Goal: Find specific page/section: Find specific page/section

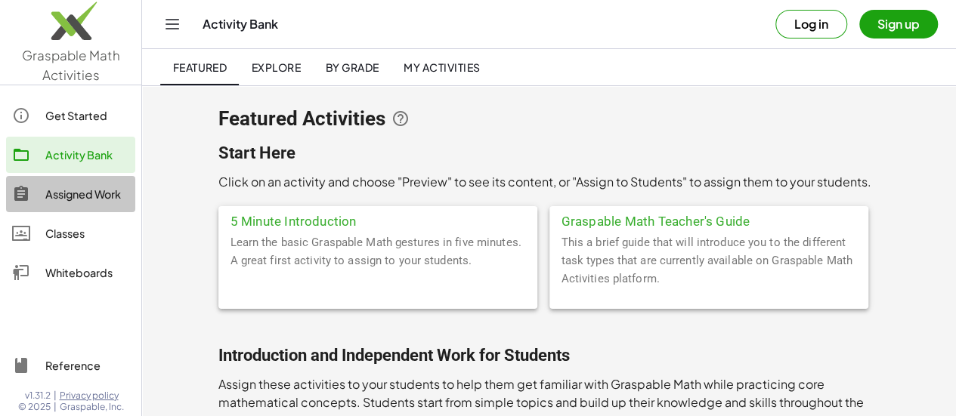
click at [91, 202] on div "Assigned Work" at bounding box center [87, 194] width 84 height 18
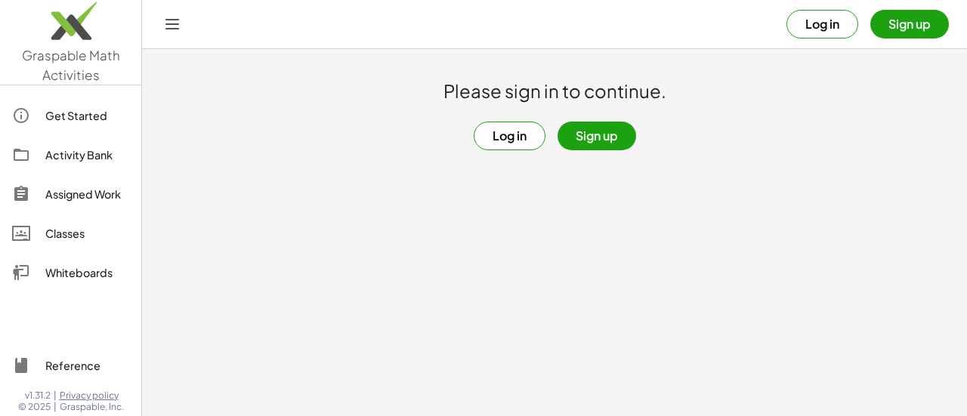
click at [484, 141] on button "Log in" at bounding box center [510, 136] width 72 height 29
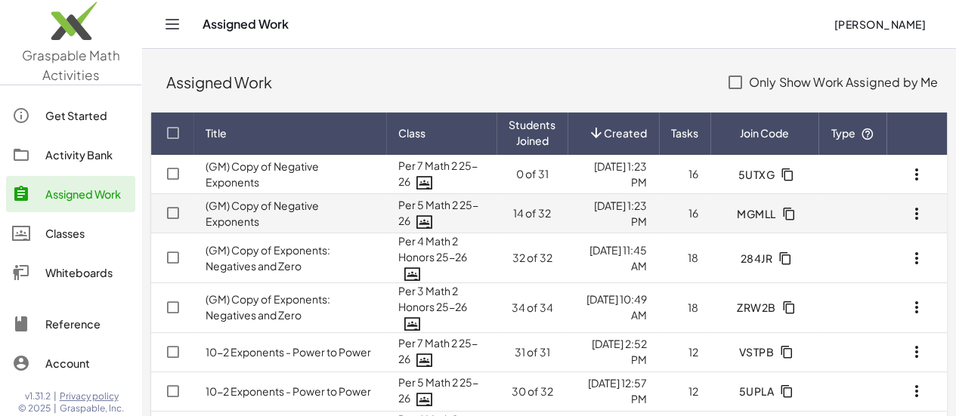
click at [340, 218] on td "(GM) Copy of Negative Exponents" at bounding box center [289, 213] width 193 height 39
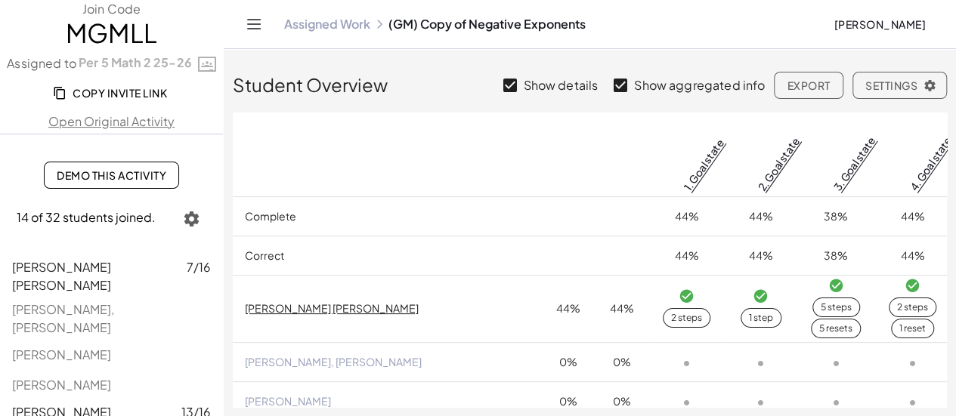
click at [343, 18] on link "Assigned Work" at bounding box center [327, 24] width 86 height 15
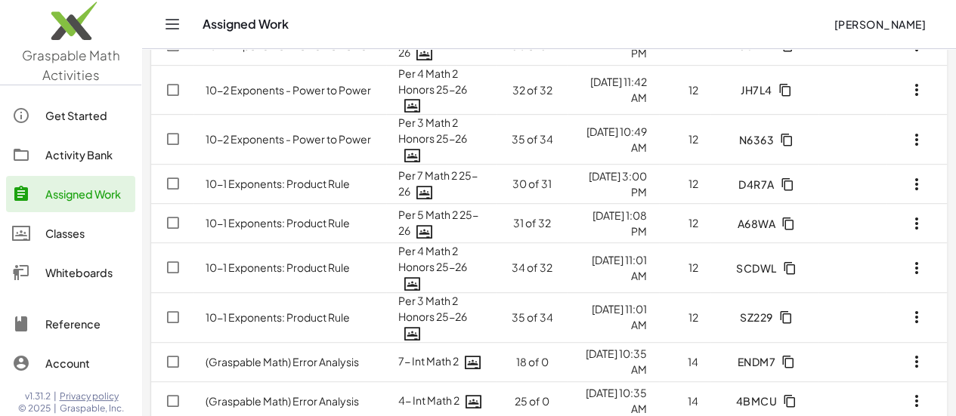
scroll to position [378, 0]
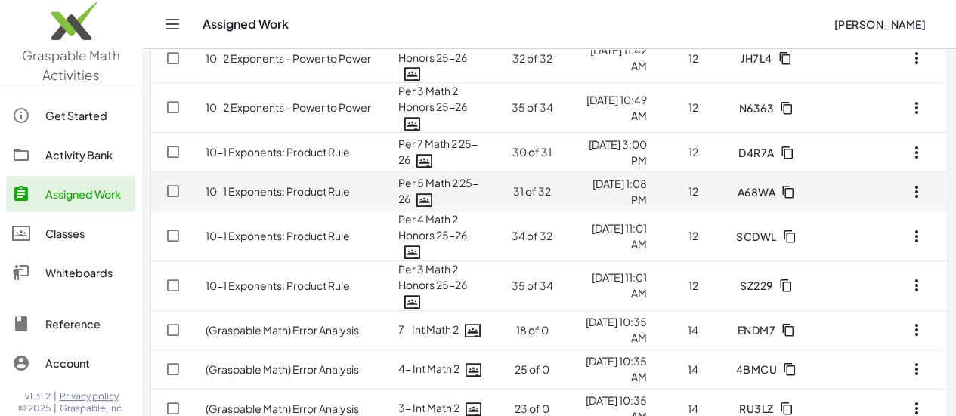
click at [333, 193] on link "10-1 Exponents: Product Rule" at bounding box center [278, 191] width 144 height 14
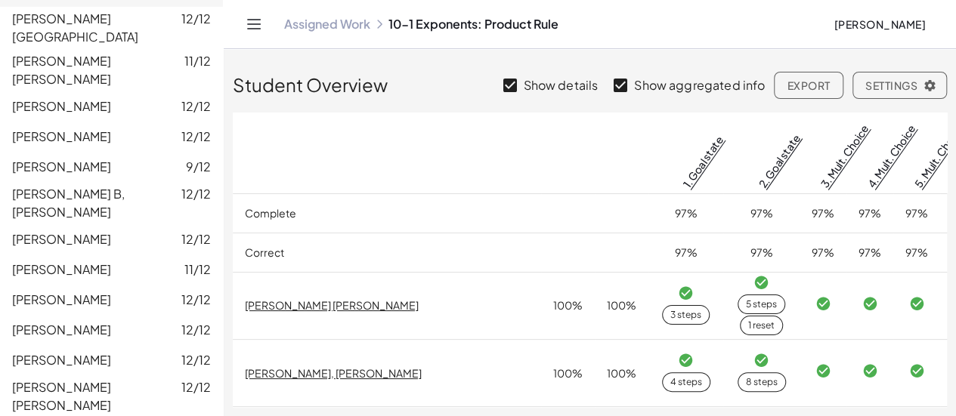
scroll to position [446, 0]
